Goal: Task Accomplishment & Management: Use online tool/utility

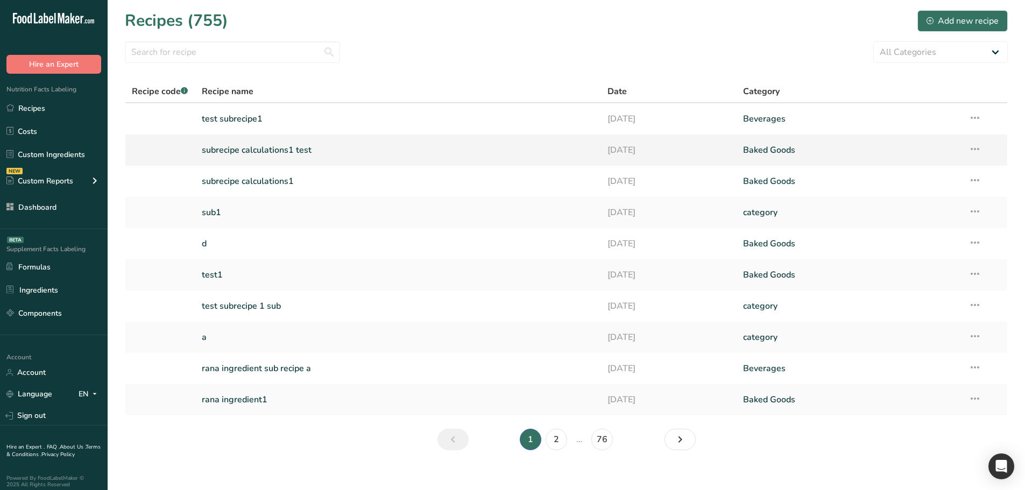
click at [267, 147] on link "subrecipe calculations1 test" at bounding box center [398, 150] width 393 height 23
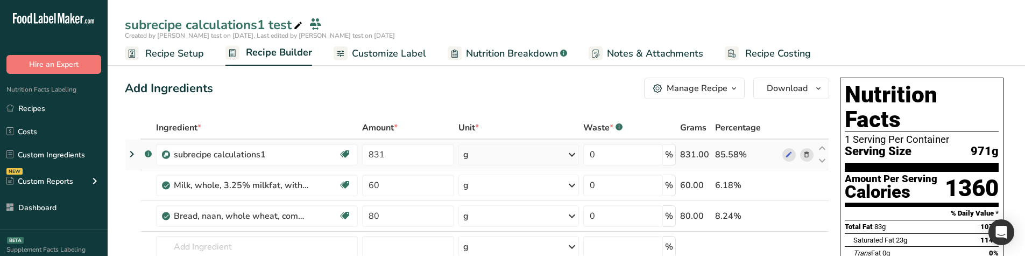
click at [133, 155] on icon at bounding box center [131, 153] width 13 height 19
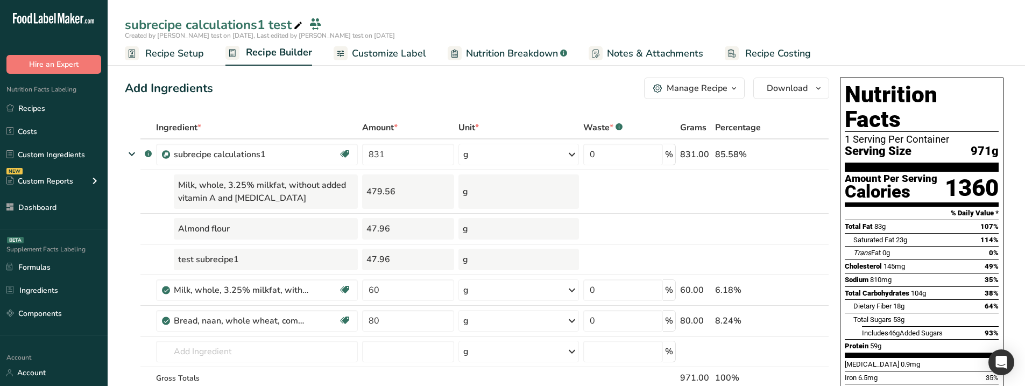
click at [189, 61] on link "Recipe Setup" at bounding box center [164, 53] width 79 height 24
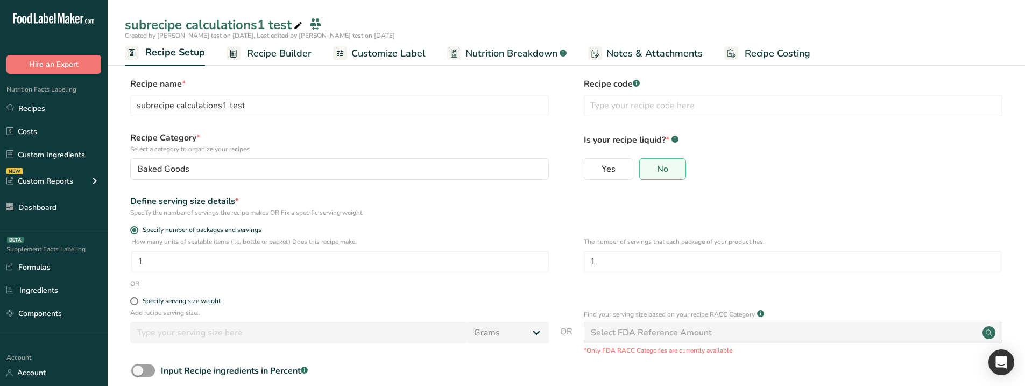
scroll to position [60, 0]
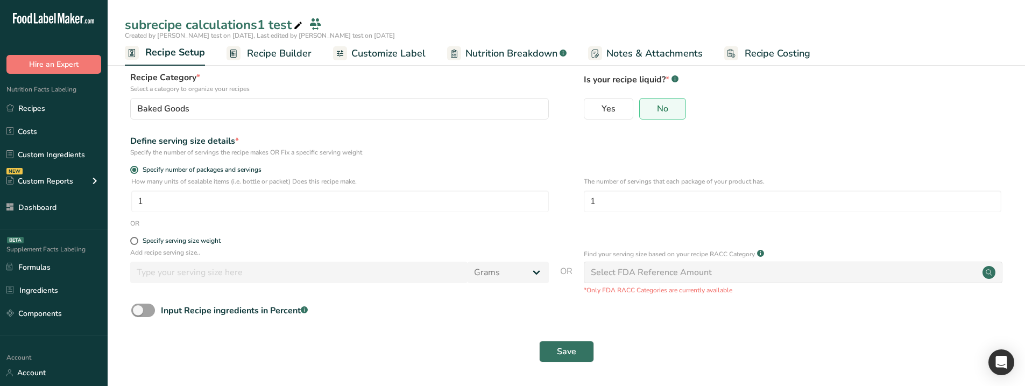
click at [267, 61] on link "Recipe Builder" at bounding box center [269, 53] width 85 height 24
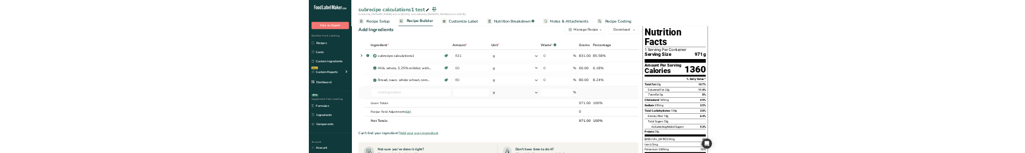
scroll to position [6, 0]
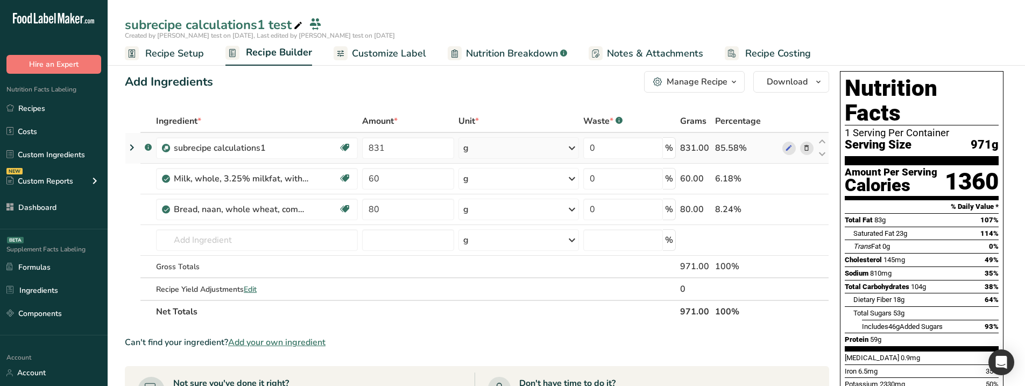
click at [134, 147] on icon at bounding box center [131, 147] width 13 height 19
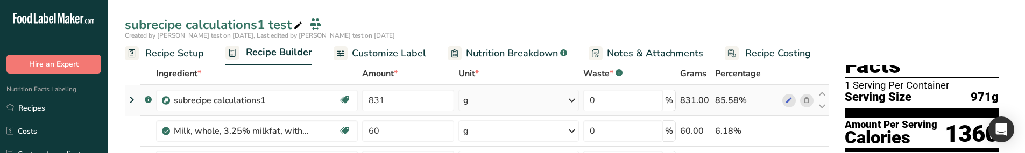
click at [131, 98] on icon at bounding box center [131, 99] width 13 height 19
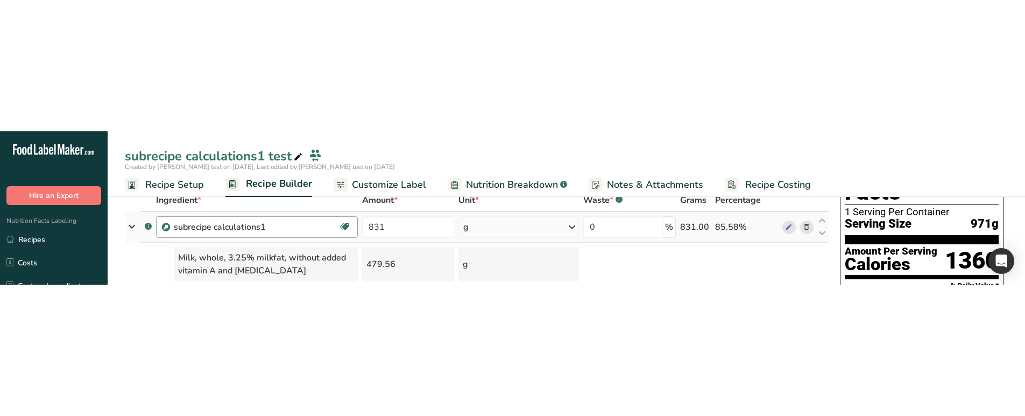
scroll to position [54, 0]
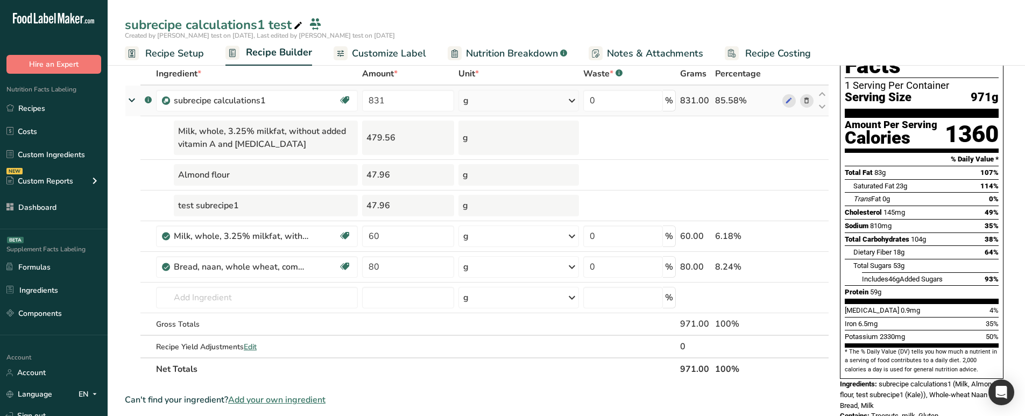
drag, startPoint x: 508, startPoint y: 60, endPoint x: 485, endPoint y: 112, distance: 56.7
click at [508, 60] on span "Nutrition Breakdown" at bounding box center [512, 53] width 92 height 15
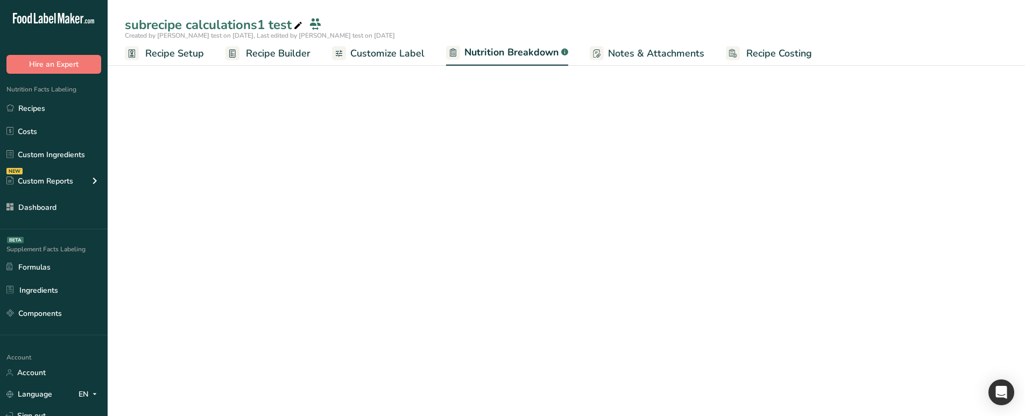
select select "Calories"
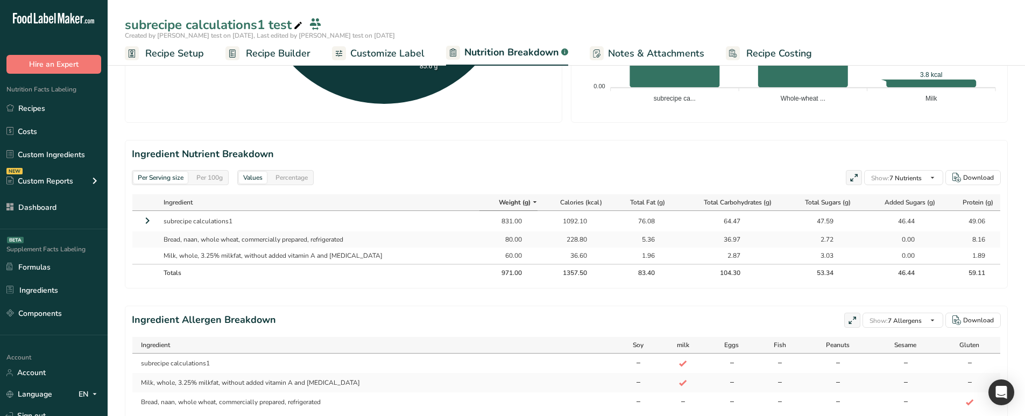
scroll to position [431, 0]
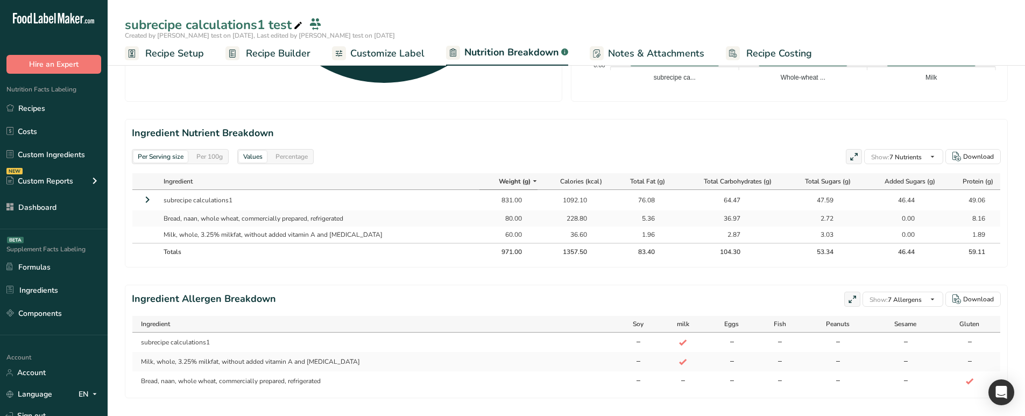
click at [145, 153] on icon at bounding box center [147, 199] width 13 height 19
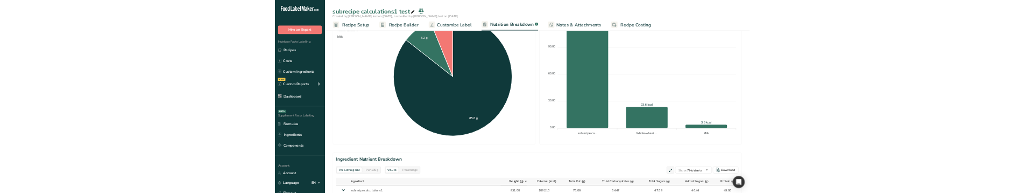
scroll to position [215, 0]
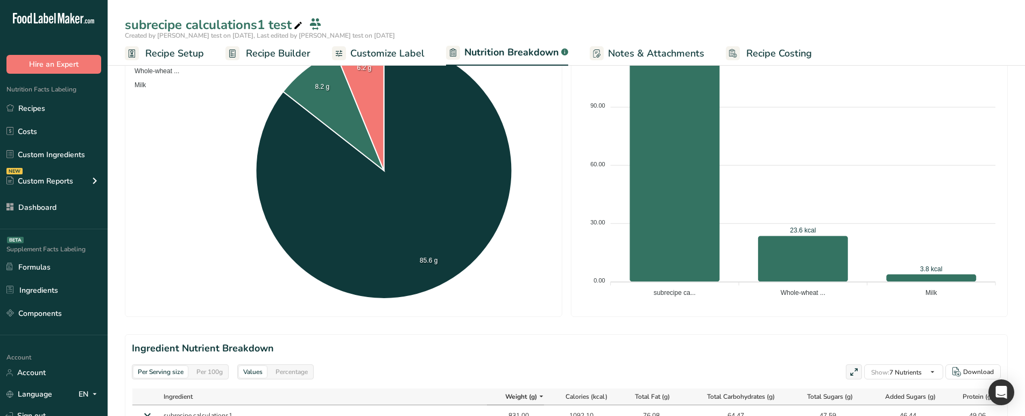
click at [272, 60] on span "Recipe Builder" at bounding box center [278, 53] width 65 height 15
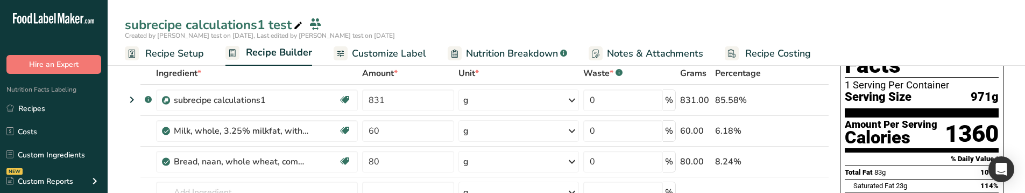
scroll to position [54, 0]
click at [133, 104] on icon at bounding box center [131, 99] width 13 height 19
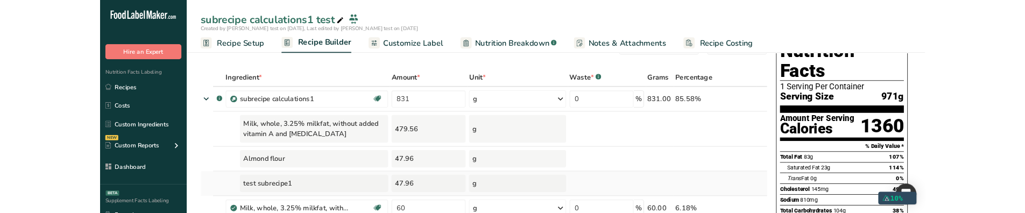
scroll to position [31, 0]
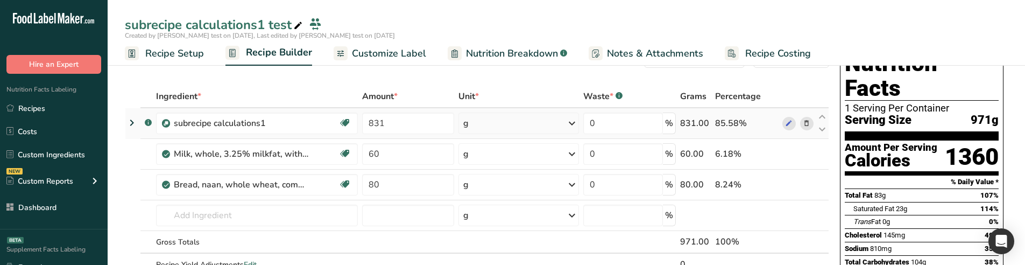
click at [135, 123] on icon at bounding box center [131, 122] width 13 height 19
click at [138, 123] on td at bounding box center [132, 123] width 15 height 31
click at [132, 121] on icon at bounding box center [131, 122] width 13 height 19
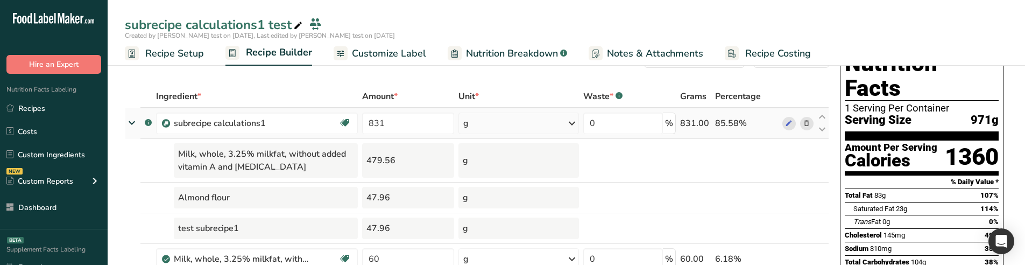
click at [535, 121] on div "g" at bounding box center [519, 123] width 121 height 22
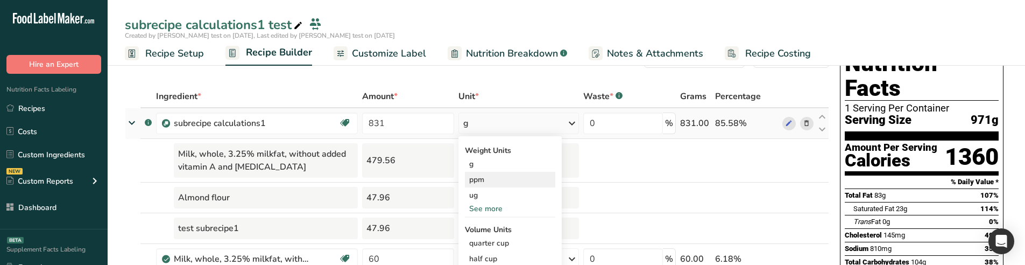
click at [503, 153] on div "ppm" at bounding box center [510, 180] width 90 height 16
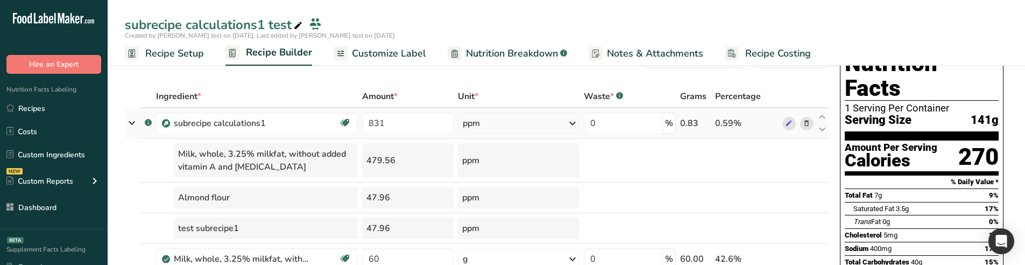
click at [510, 118] on div "ppm" at bounding box center [519, 123] width 122 height 22
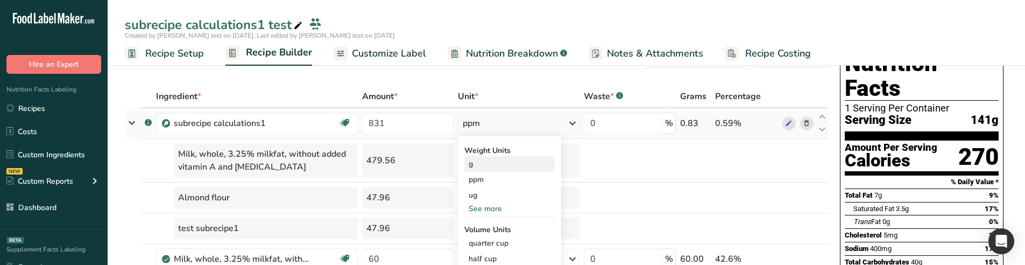
click at [492, 153] on div "g" at bounding box center [509, 164] width 90 height 16
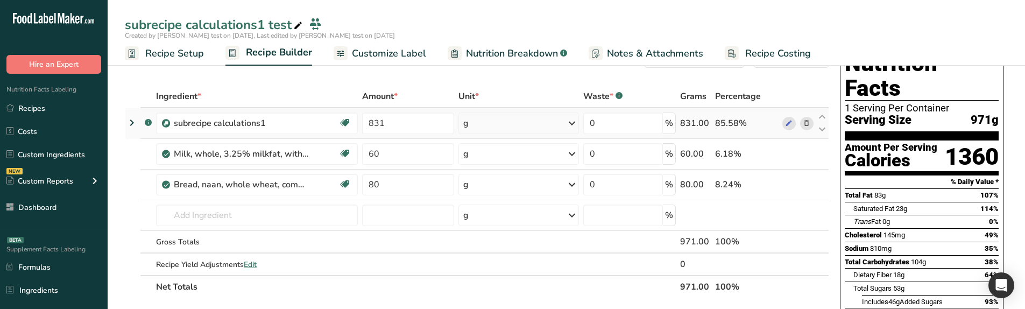
click at [129, 123] on icon at bounding box center [131, 122] width 13 height 19
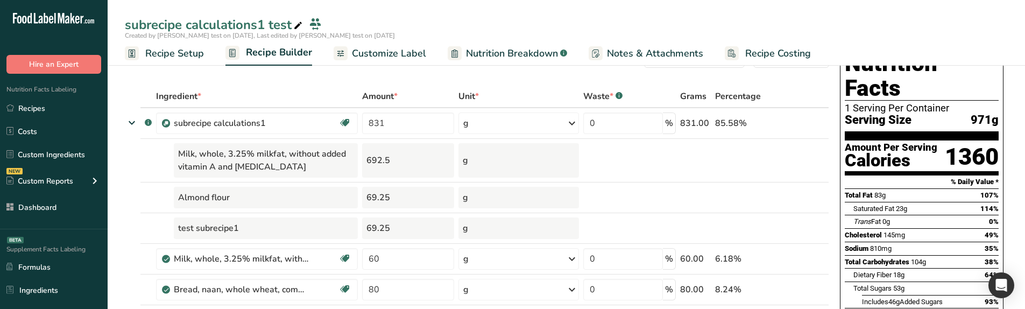
click at [478, 60] on span "Nutrition Breakdown" at bounding box center [512, 53] width 92 height 15
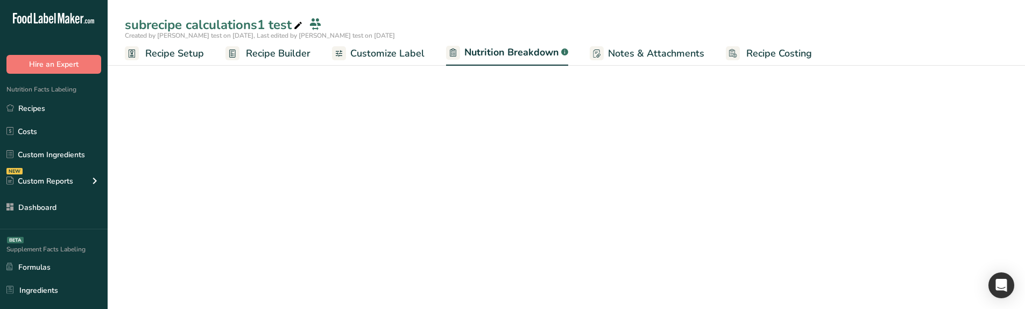
select select "Calories"
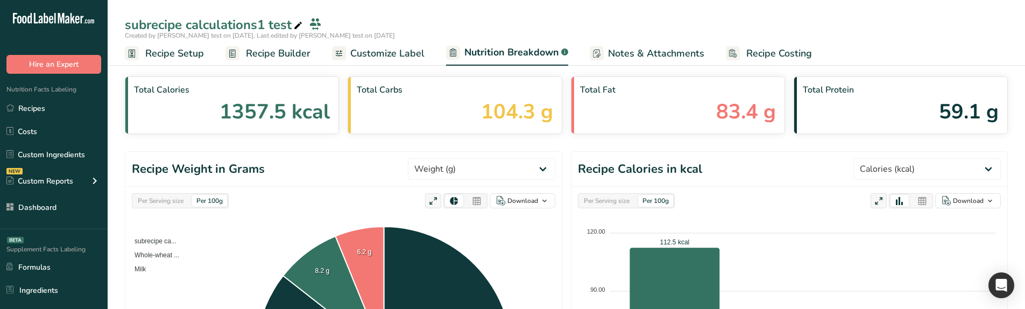
click at [275, 44] on link "Recipe Builder" at bounding box center [268, 53] width 85 height 24
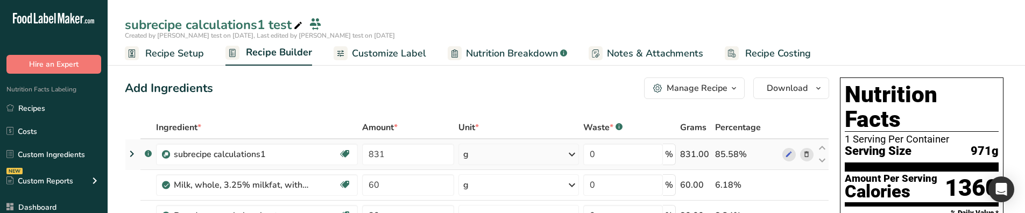
click at [130, 155] on icon at bounding box center [131, 153] width 13 height 19
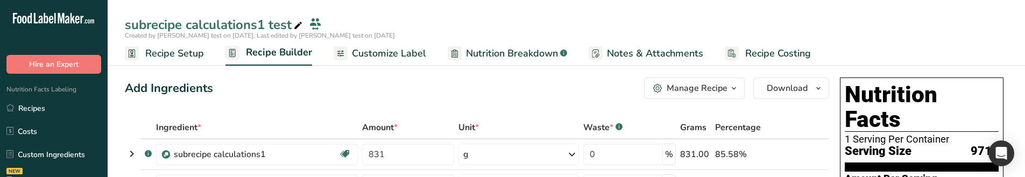
click at [134, 152] on icon at bounding box center [131, 153] width 13 height 19
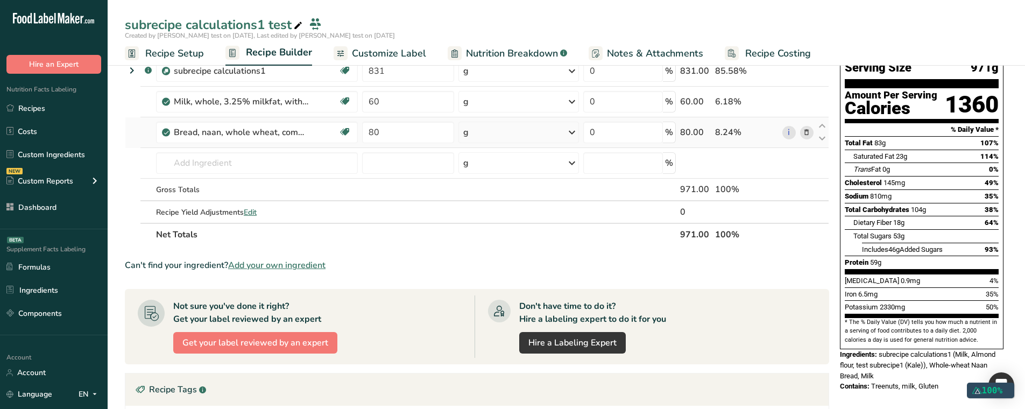
scroll to position [18, 0]
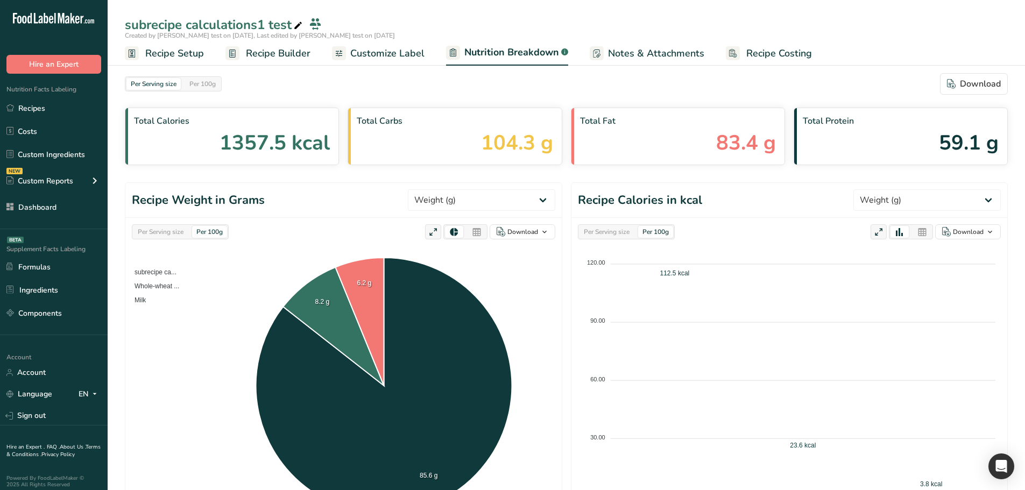
select select "Calories"
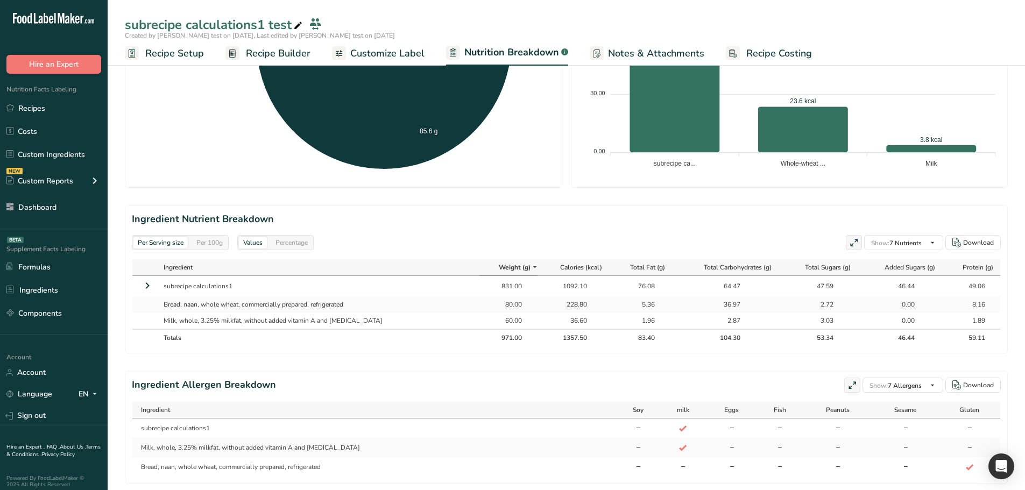
scroll to position [353, 0]
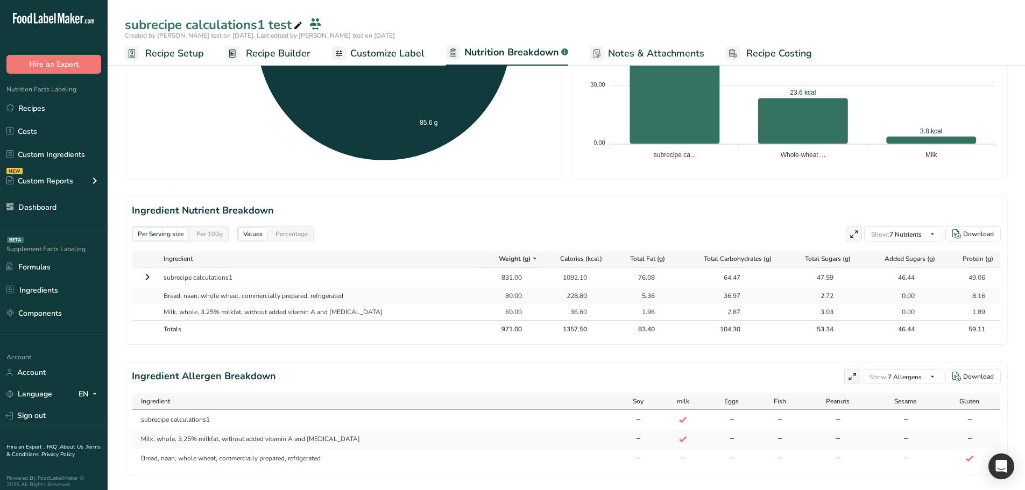
click at [148, 278] on icon at bounding box center [147, 276] width 13 height 19
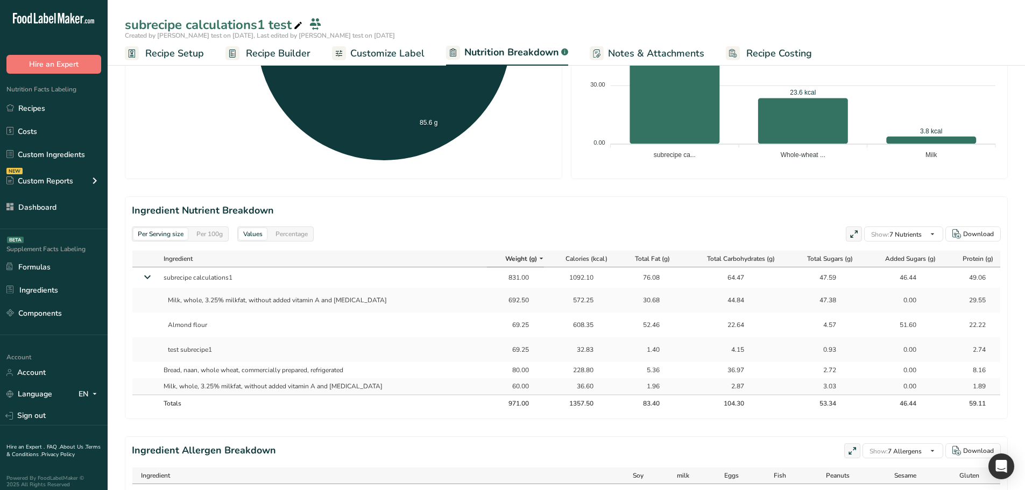
click at [289, 56] on span "Recipe Builder" at bounding box center [278, 53] width 65 height 15
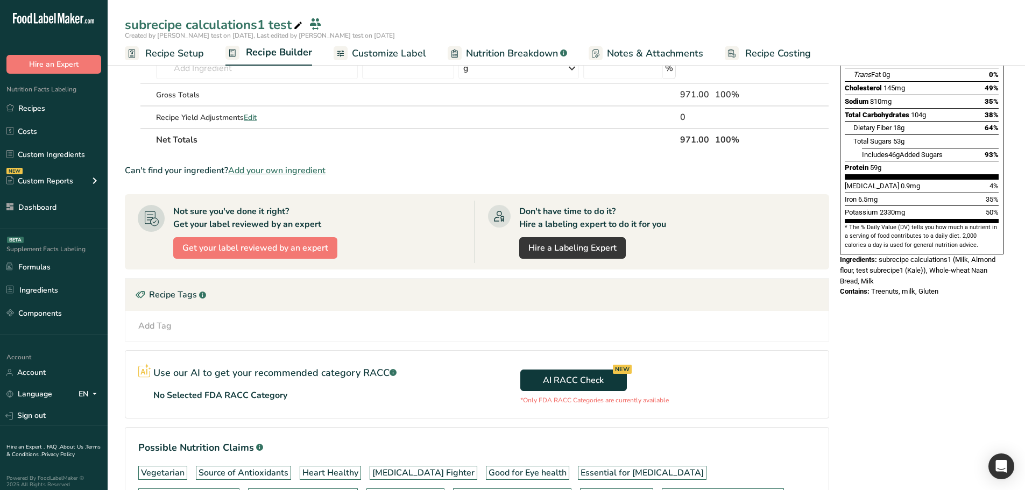
scroll to position [17, 0]
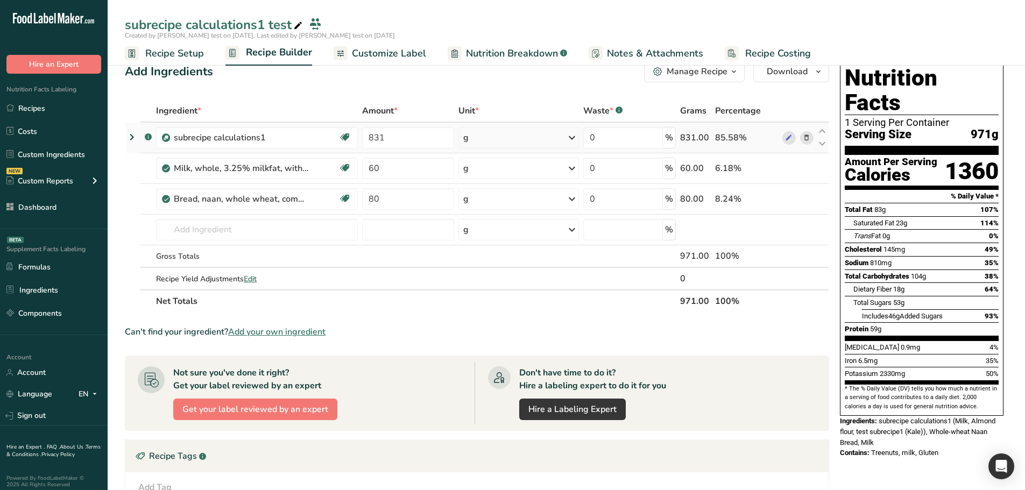
click at [132, 140] on icon at bounding box center [131, 137] width 13 height 19
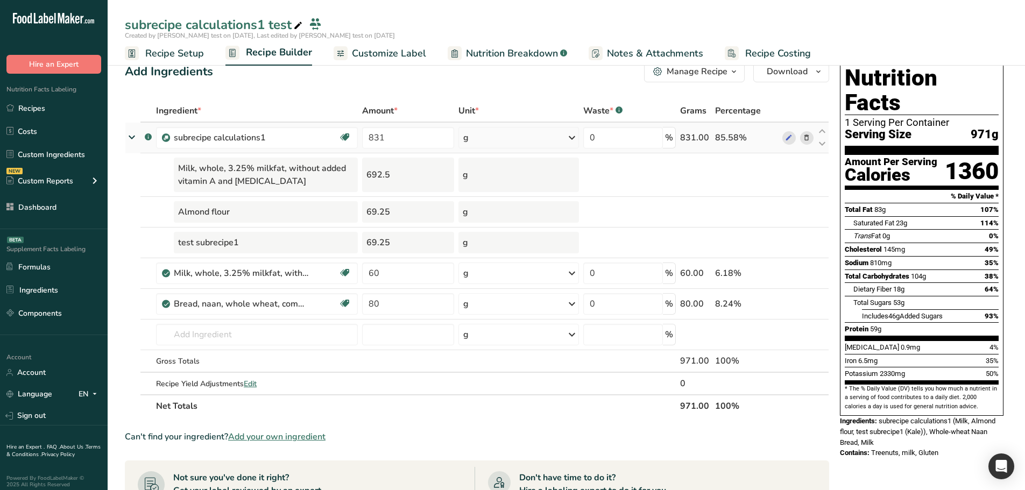
click at [519, 143] on div "g" at bounding box center [519, 138] width 121 height 22
click at [484, 194] on div "ppm" at bounding box center [510, 194] width 90 height 16
drag, startPoint x: 376, startPoint y: 170, endPoint x: 379, endPoint y: 237, distance: 67.3
click at [379, 237] on tbody ".a-a{fill:#347362;}.b-a{fill:#fff;} subrecipe calculations1 Source of Antioxida…" at bounding box center [476, 259] width 703 height 272
click at [405, 207] on div "69.25" at bounding box center [407, 212] width 91 height 22
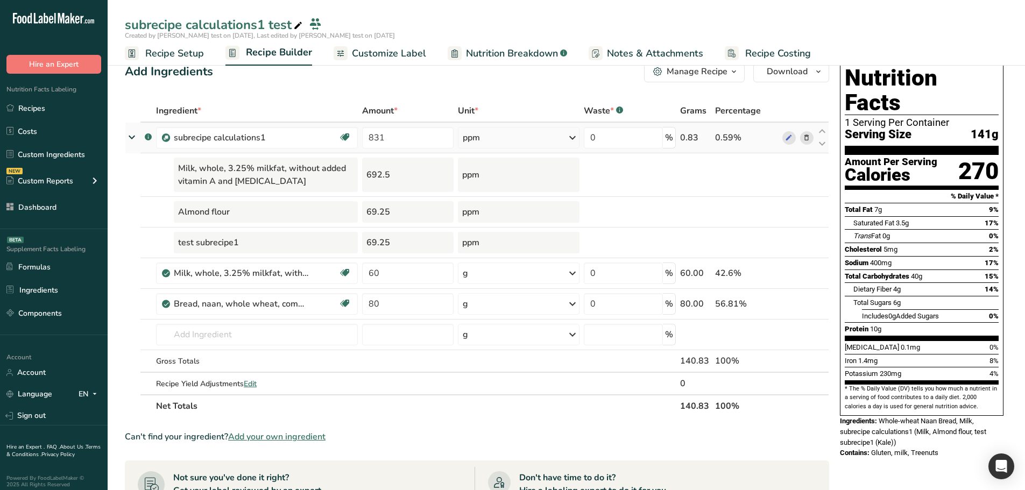
click at [510, 138] on div "ppm" at bounding box center [519, 138] width 122 height 22
click at [494, 214] on div "ug" at bounding box center [509, 210] width 90 height 16
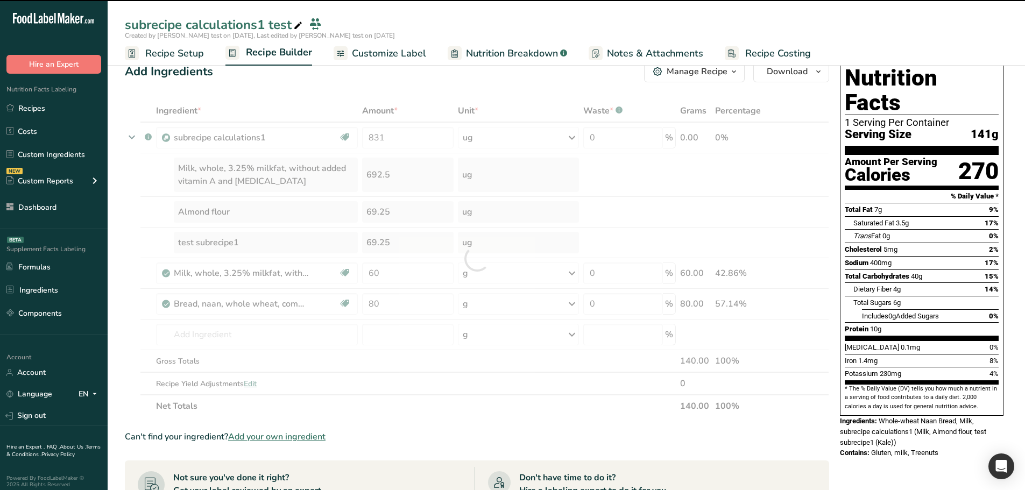
click at [392, 177] on div "692.5" at bounding box center [408, 175] width 92 height 34
